Goal: Information Seeking & Learning: Check status

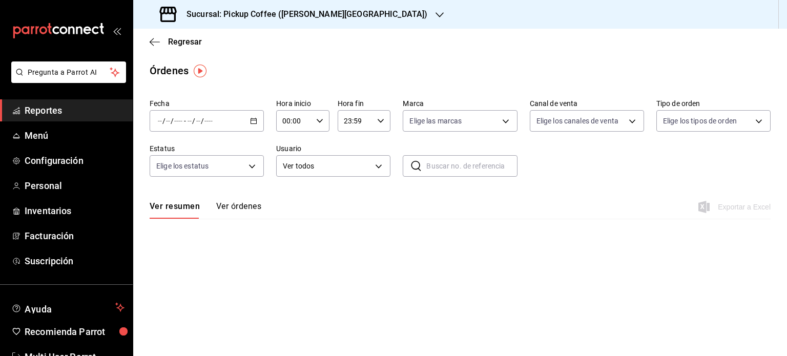
click at [78, 109] on span "Reportes" at bounding box center [75, 110] width 100 height 14
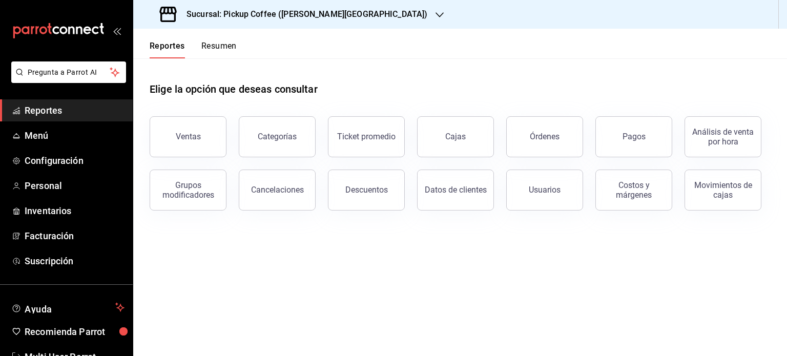
click at [225, 48] on button "Resumen" at bounding box center [218, 49] width 35 height 17
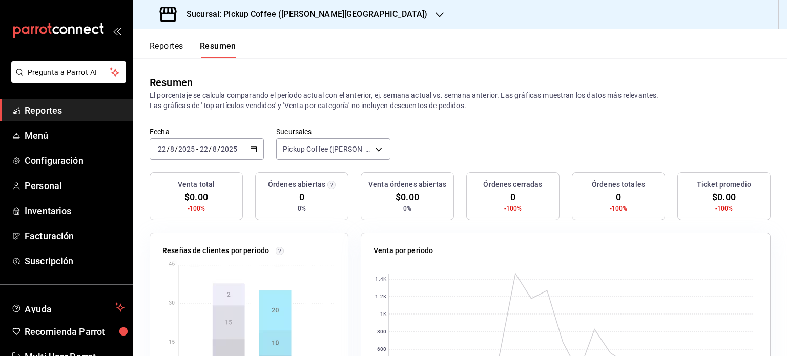
click at [254, 149] on icon "button" at bounding box center [253, 148] width 7 height 7
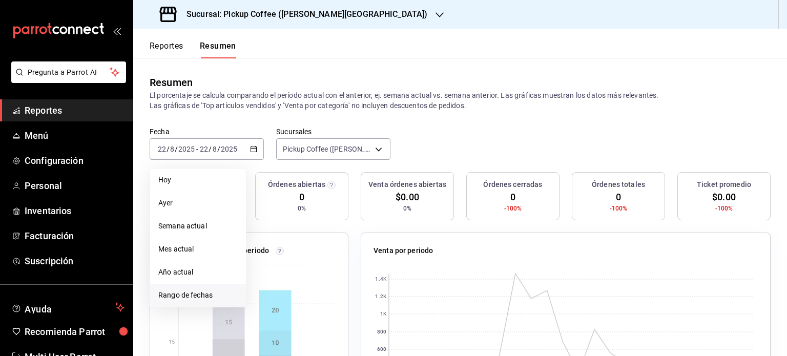
click at [200, 295] on span "Rango de fechas" at bounding box center [197, 295] width 79 height 11
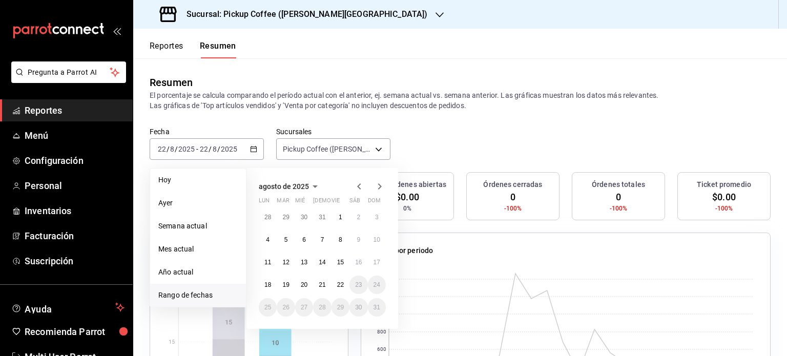
click at [360, 184] on icon "button" at bounding box center [359, 186] width 4 height 6
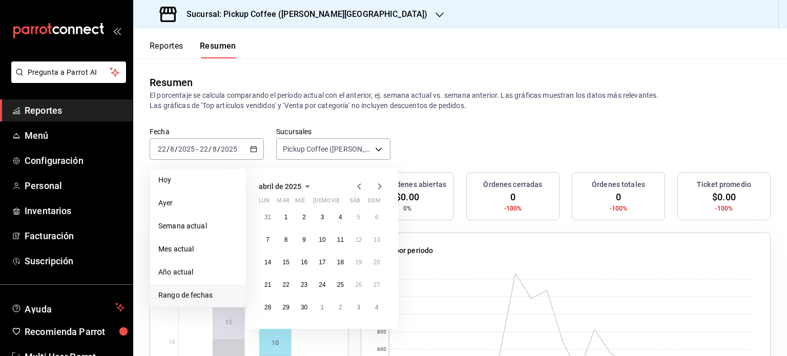
click at [360, 184] on icon "button" at bounding box center [359, 186] width 4 height 6
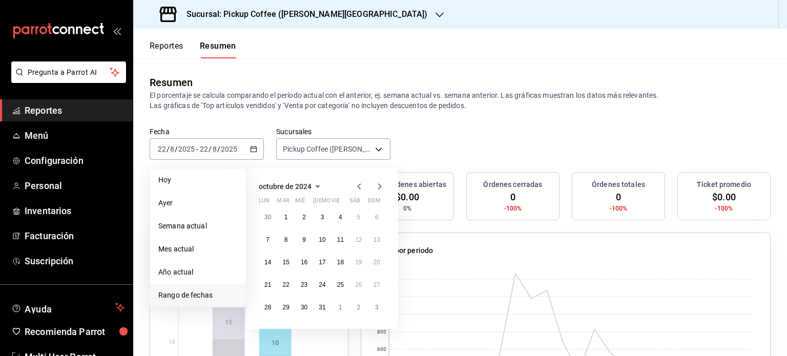
click at [360, 184] on icon "button" at bounding box center [359, 186] width 4 height 6
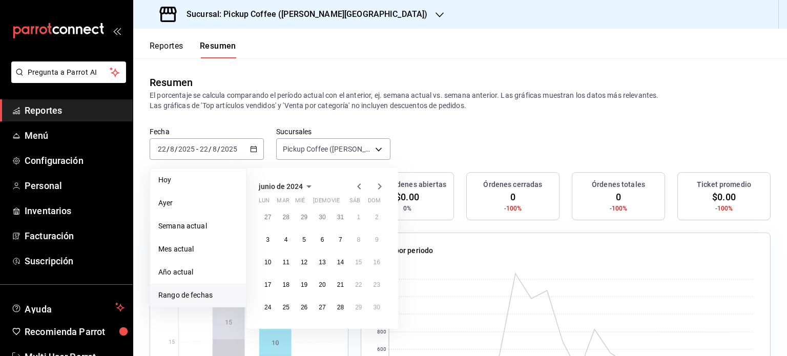
click at [360, 184] on icon "button" at bounding box center [359, 186] width 4 height 6
click at [273, 217] on button "1" at bounding box center [268, 217] width 18 height 18
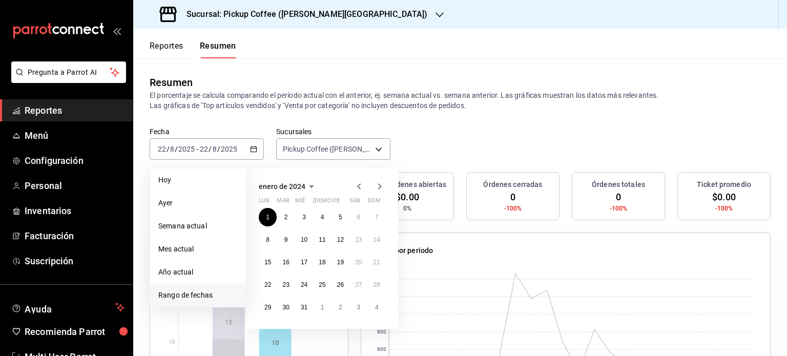
click at [381, 187] on icon "button" at bounding box center [379, 186] width 12 height 12
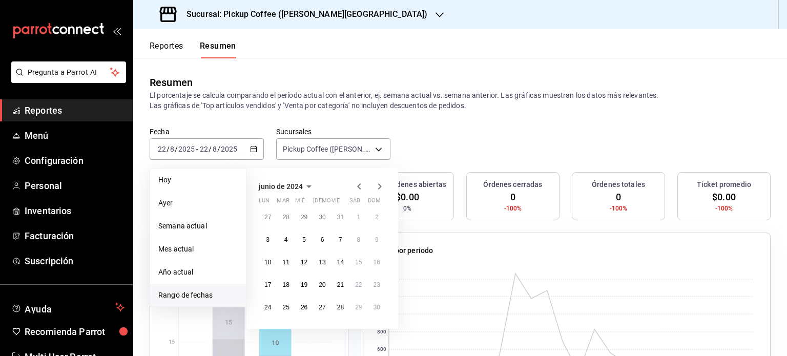
click at [381, 187] on icon "button" at bounding box center [379, 186] width 12 height 12
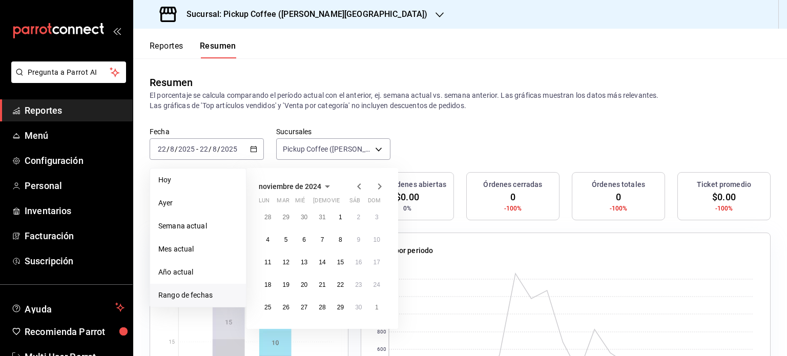
click at [381, 187] on icon "button" at bounding box center [379, 186] width 12 height 12
click at [283, 328] on abbr "31" at bounding box center [285, 329] width 7 height 7
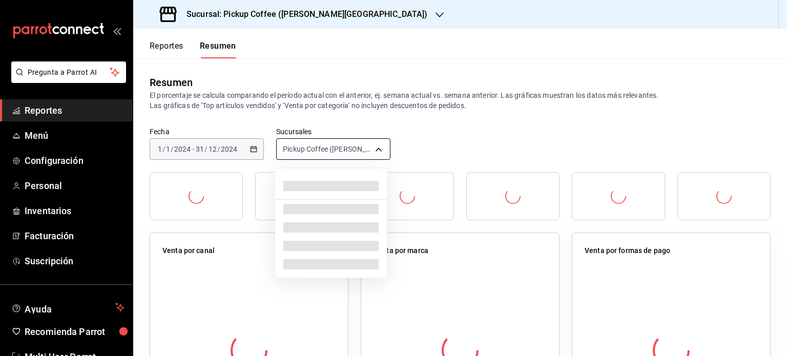
click at [377, 150] on body "Pregunta a Parrot AI Reportes Menú Configuración Personal Inventarios Facturaci…" at bounding box center [393, 178] width 787 height 356
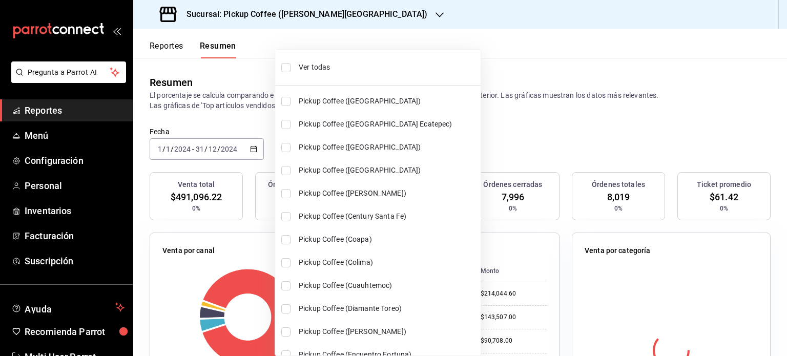
click at [319, 67] on span "Ver todas" at bounding box center [388, 67] width 178 height 11
type input "[object Object],[object Object],[object Object],[object Object],[object Object]…"
checkbox input "true"
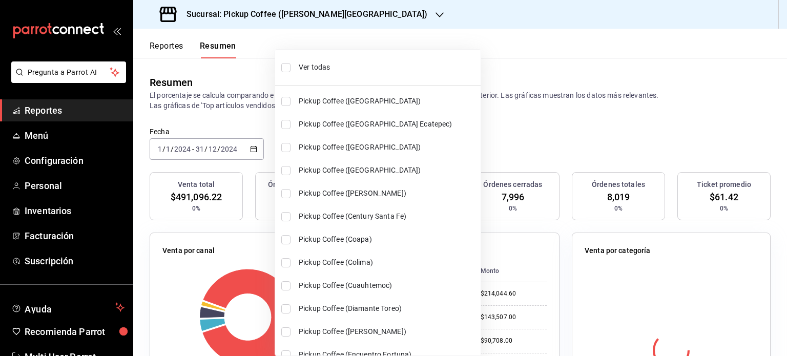
checkbox input "true"
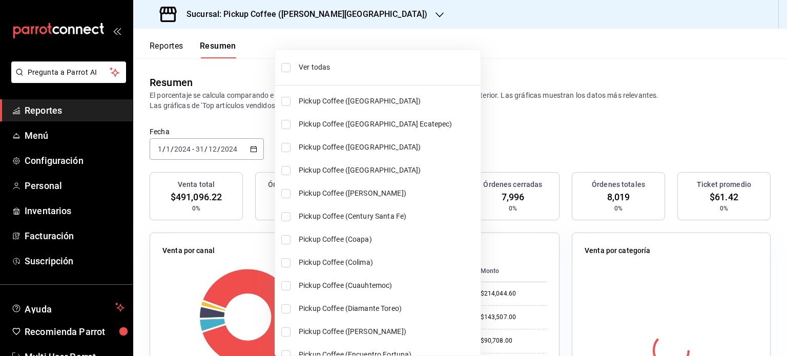
checkbox input "true"
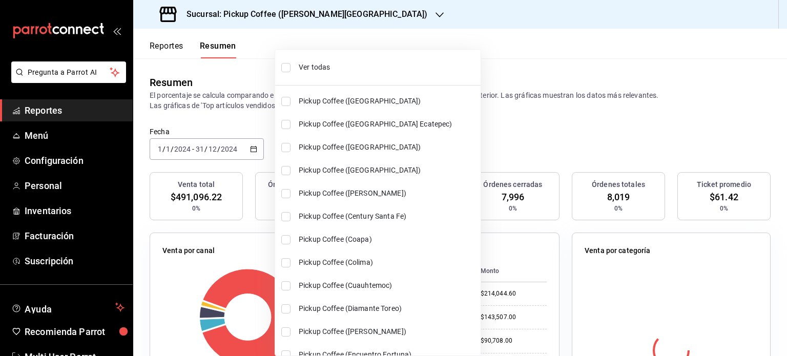
checkbox input "true"
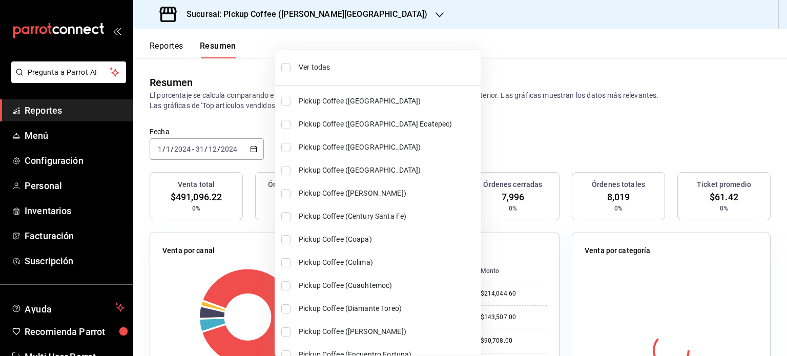
checkbox input "true"
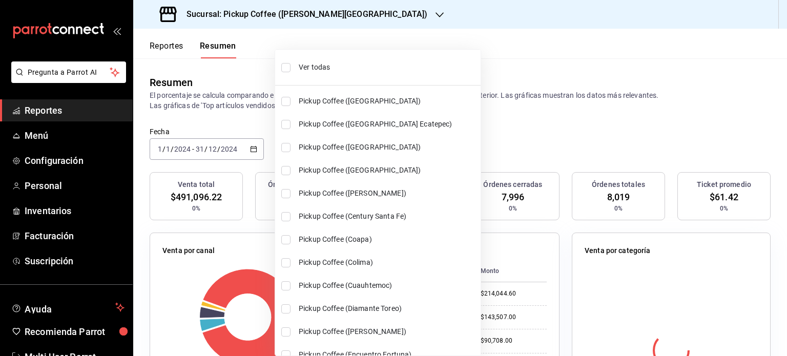
checkbox input "true"
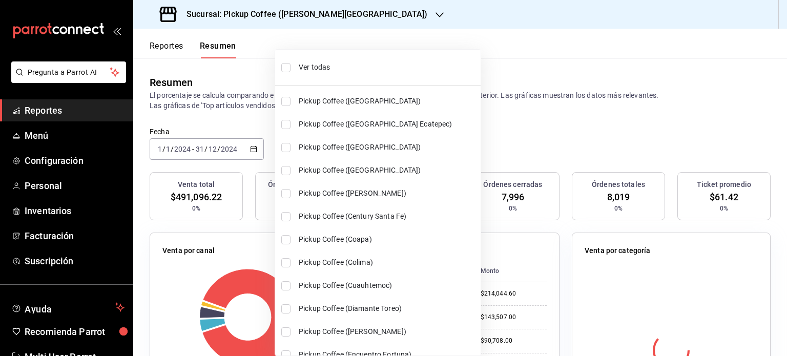
checkbox input "true"
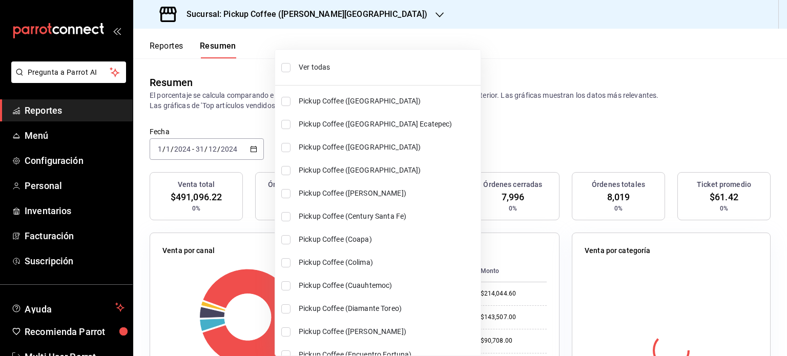
checkbox input "true"
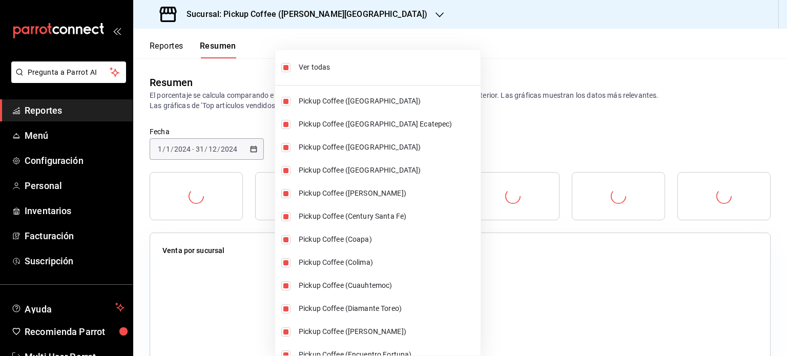
click at [484, 127] on div at bounding box center [393, 178] width 787 height 356
